Goal: Transaction & Acquisition: Purchase product/service

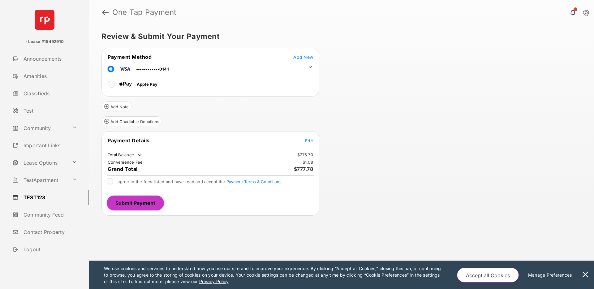
click at [588, 273] on button at bounding box center [585, 275] width 12 height 28
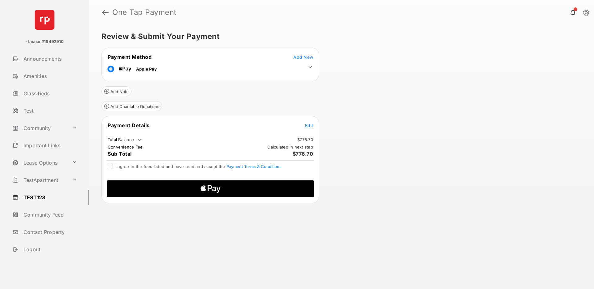
click at [311, 126] on span "Edit" at bounding box center [309, 125] width 8 height 5
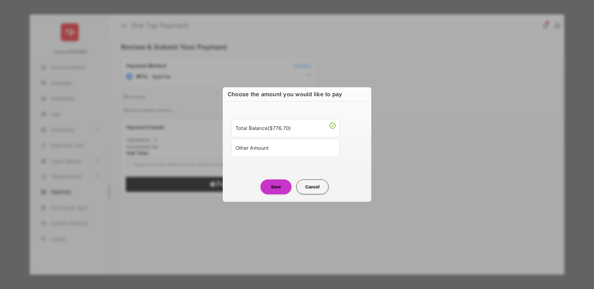
click at [266, 149] on div "Other Amount" at bounding box center [286, 148] width 100 height 11
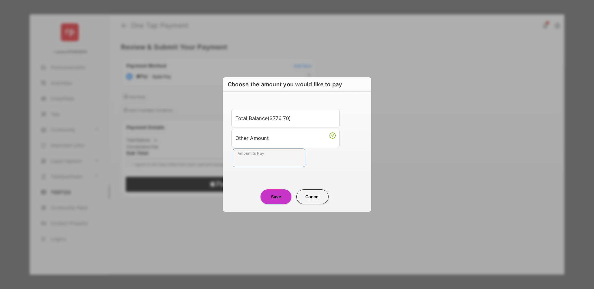
click at [258, 157] on input "Amount to Pay" at bounding box center [269, 158] width 73 height 19
type input "****"
click at [277, 199] on button "Save" at bounding box center [276, 196] width 31 height 15
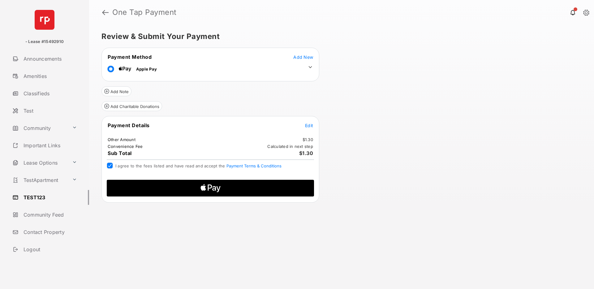
click at [230, 186] on icon "Apple Logo" at bounding box center [210, 188] width 99 height 17
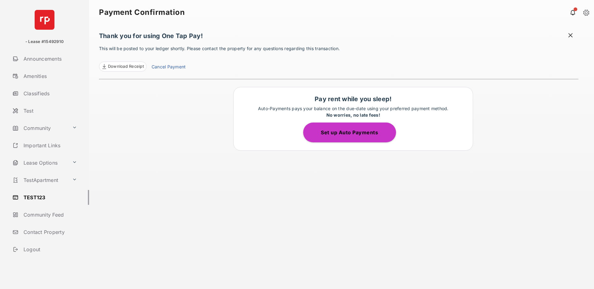
click at [134, 66] on span "Download Receipt" at bounding box center [126, 66] width 36 height 6
